Goal: Task Accomplishment & Management: Use online tool/utility

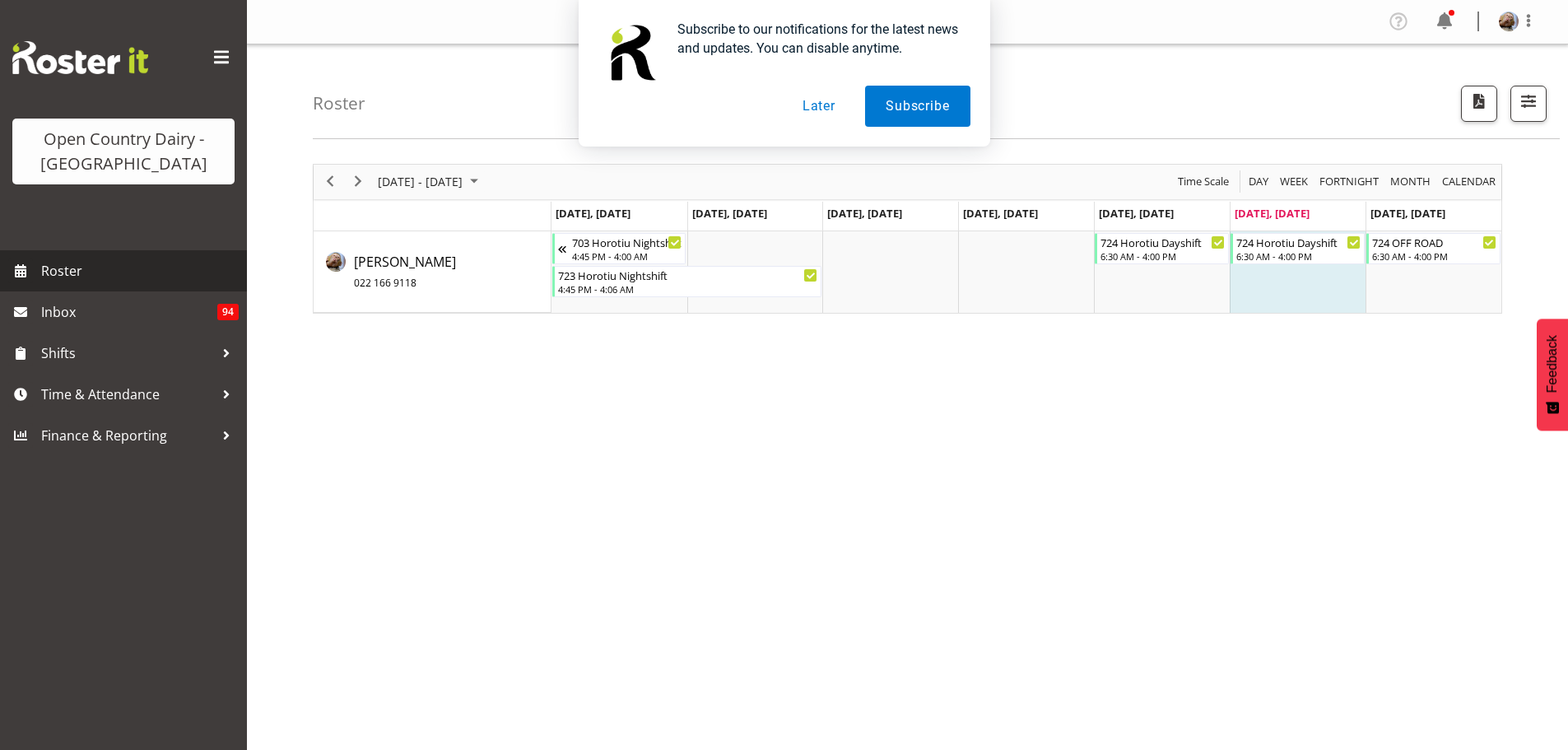
click at [36, 270] on link "Roster" at bounding box center [124, 270] width 247 height 41
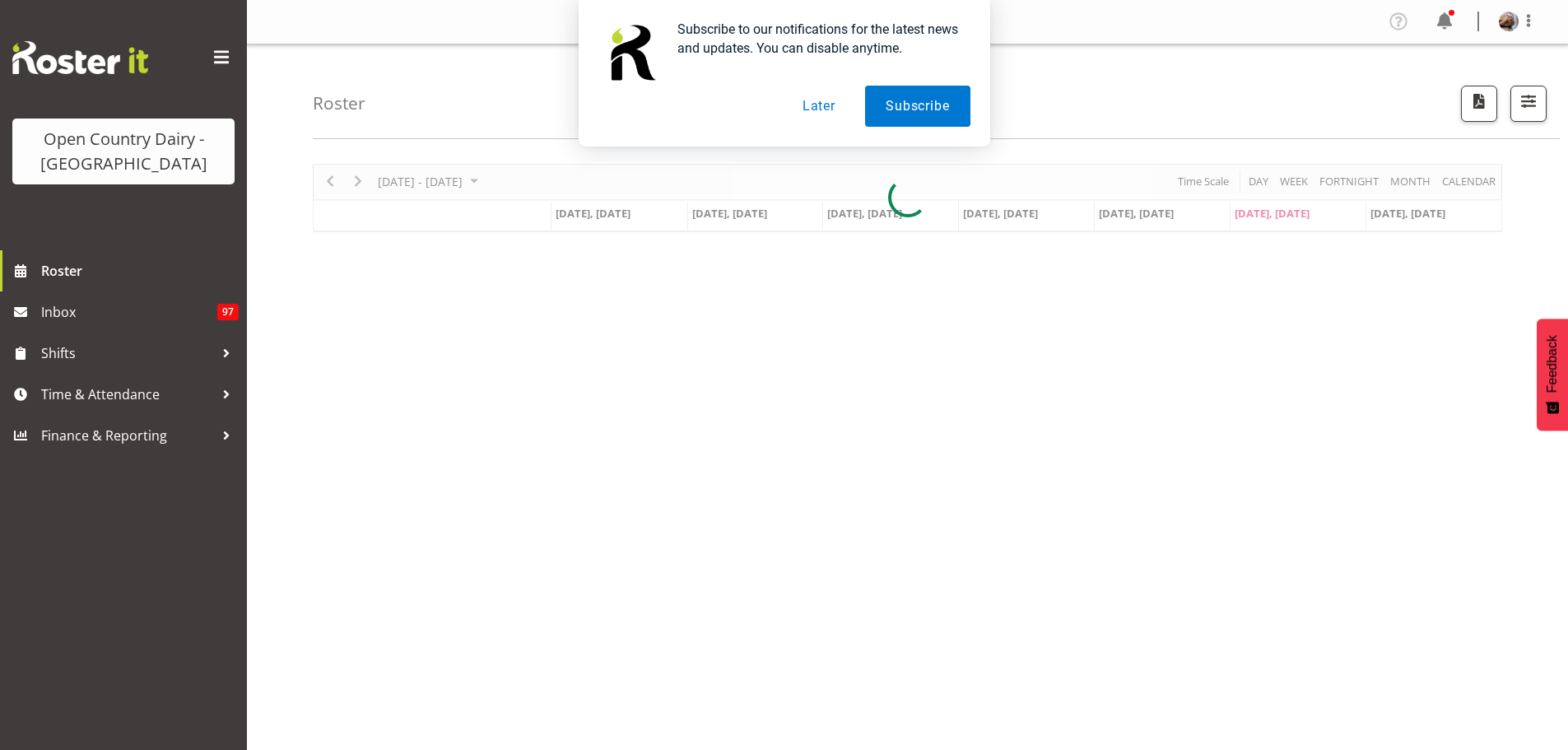
click at [816, 109] on button "Later" at bounding box center [818, 106] width 74 height 41
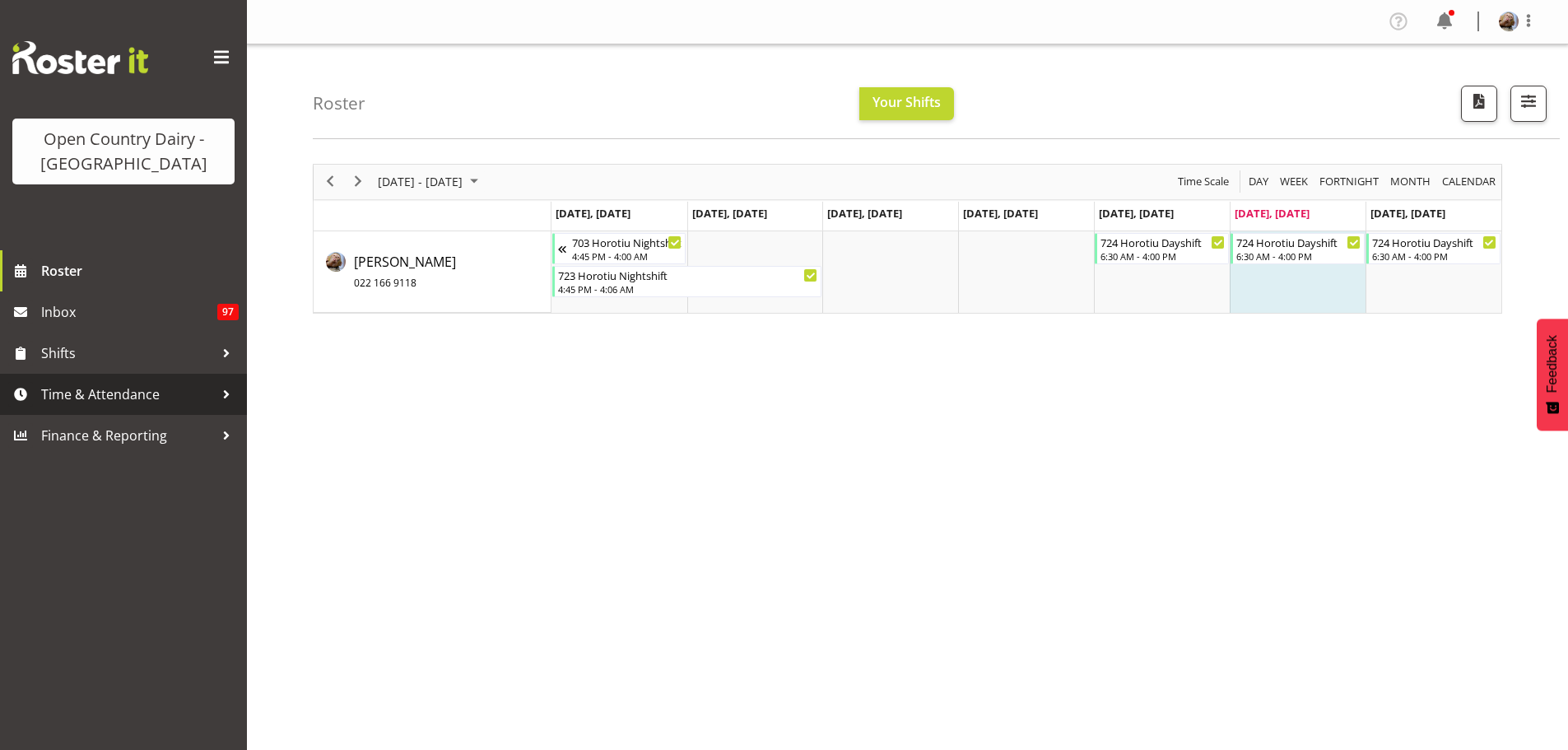
click at [75, 398] on span "Time & Attendance" at bounding box center [127, 394] width 173 height 25
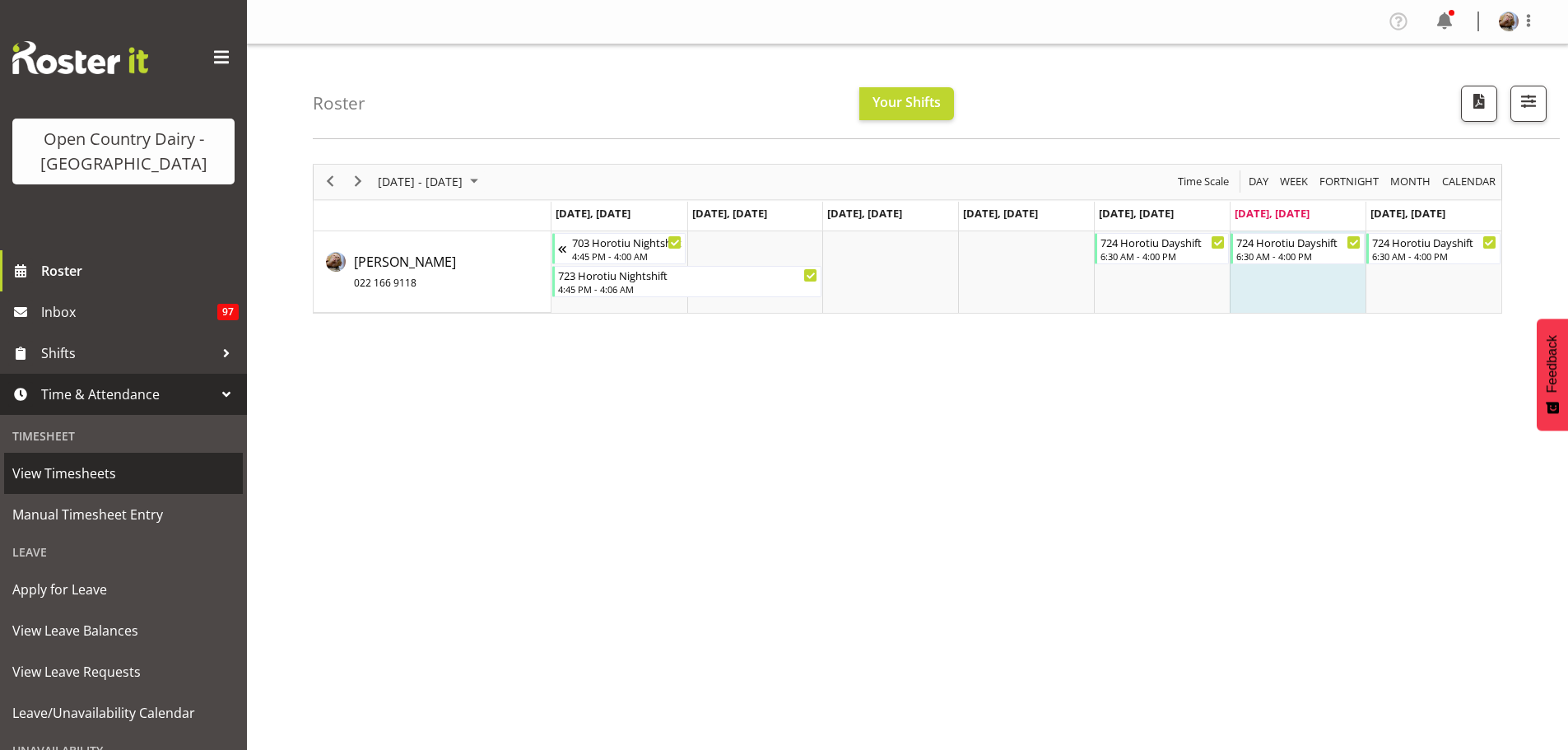
click at [60, 470] on span "View Timesheets" at bounding box center [124, 473] width 222 height 25
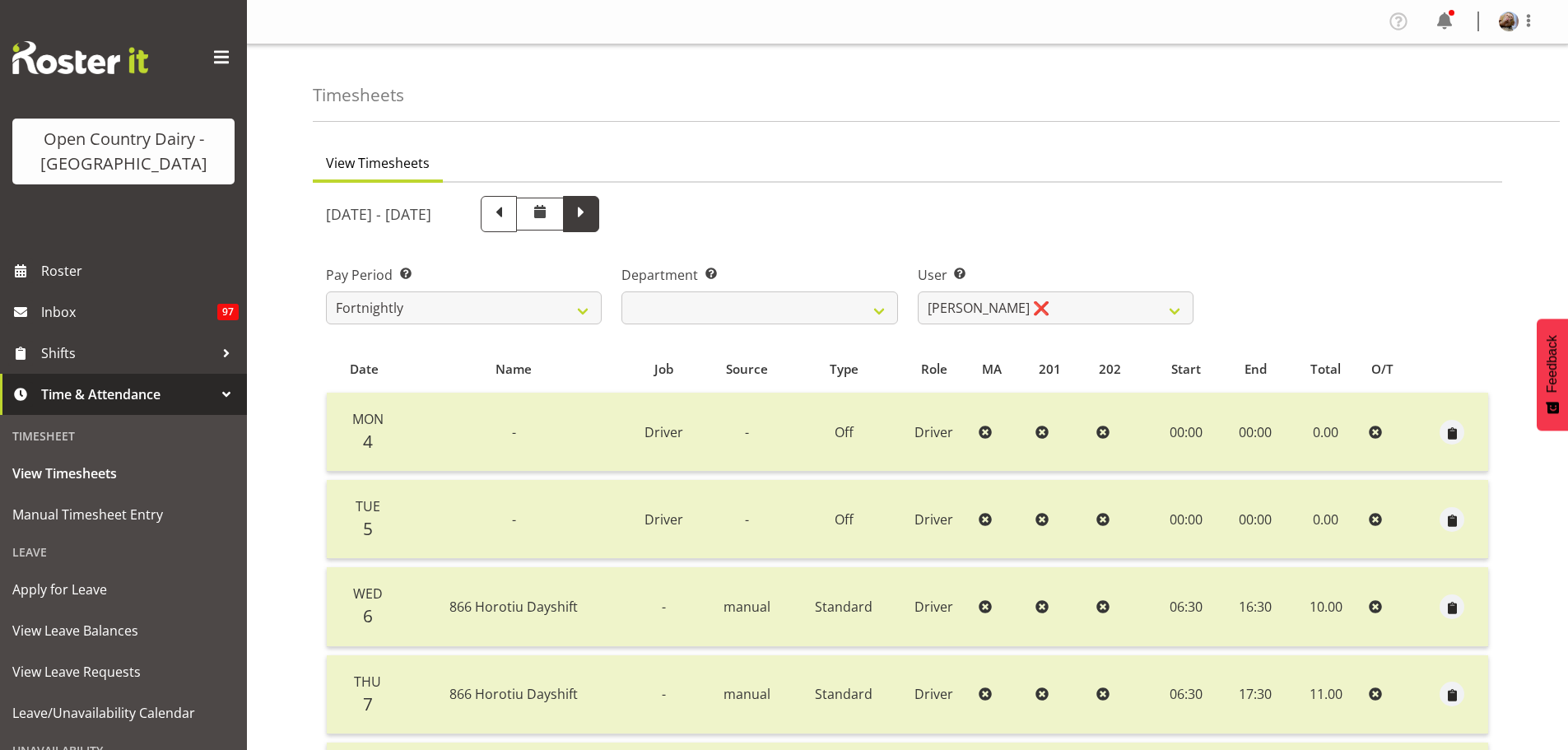
click at [591, 215] on span at bounding box center [581, 213] width 21 height 21
select select
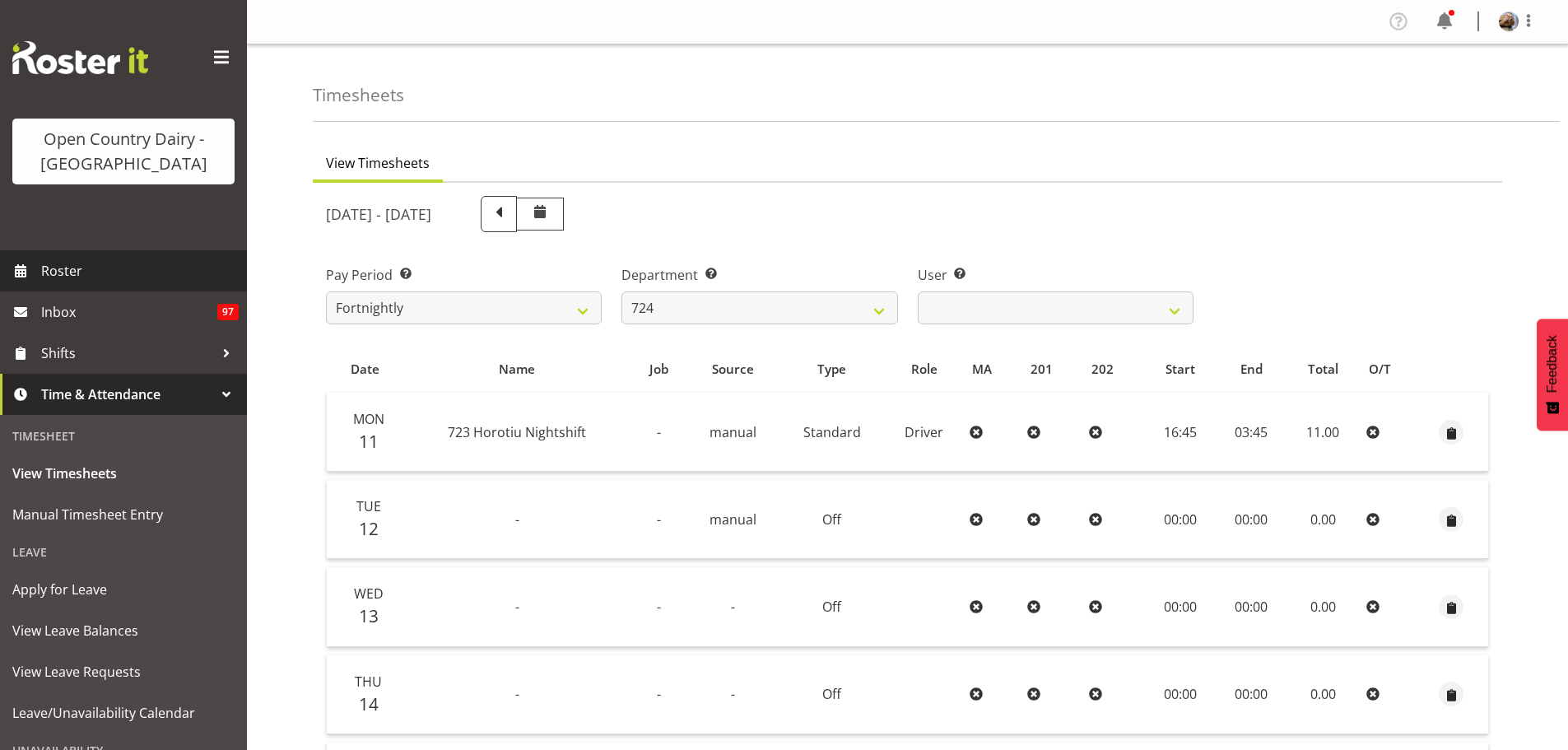
click at [50, 267] on span "Roster" at bounding box center [140, 271] width 197 height 25
